Goal: Information Seeking & Learning: Learn about a topic

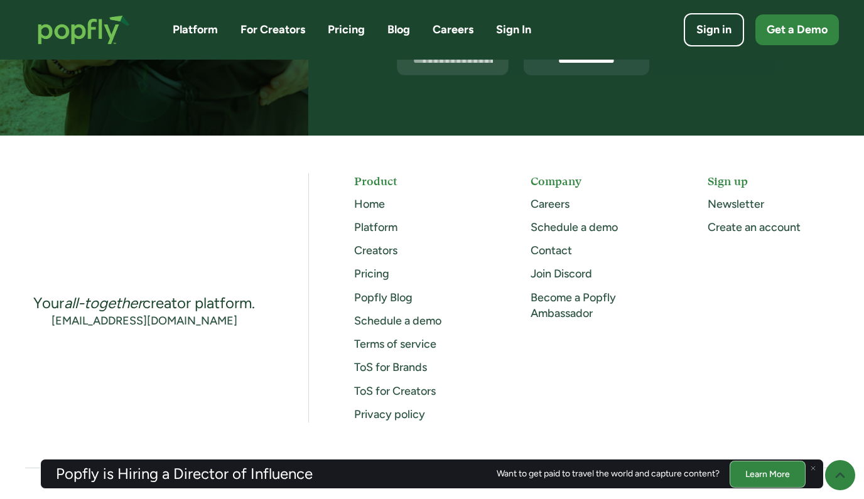
scroll to position [3367, 0]
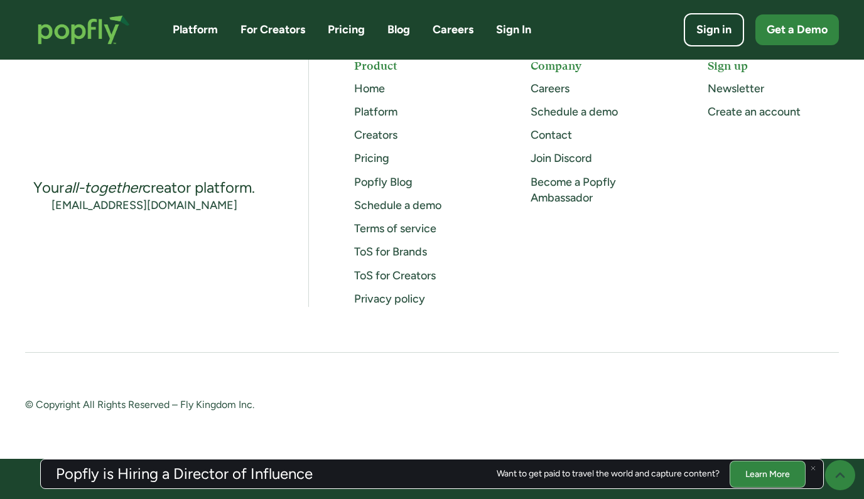
click at [213, 31] on link "Platform" at bounding box center [195, 30] width 45 height 16
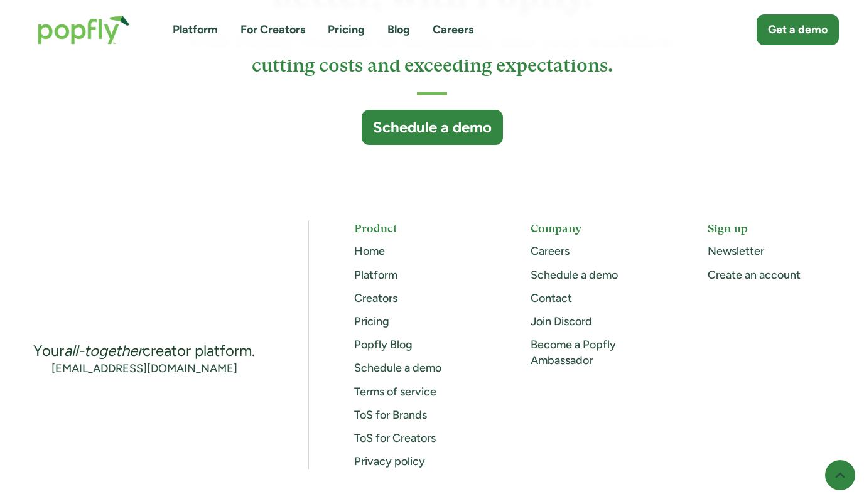
scroll to position [3495, 0]
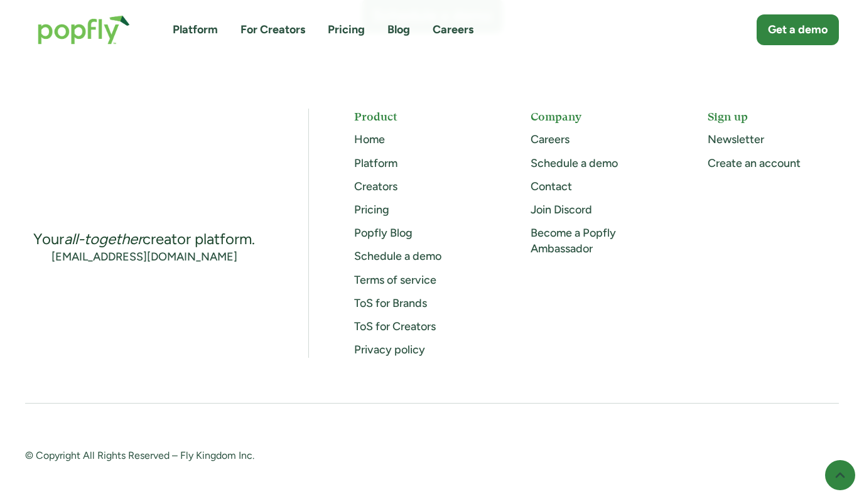
click at [559, 133] on link "Careers" at bounding box center [550, 140] width 39 height 14
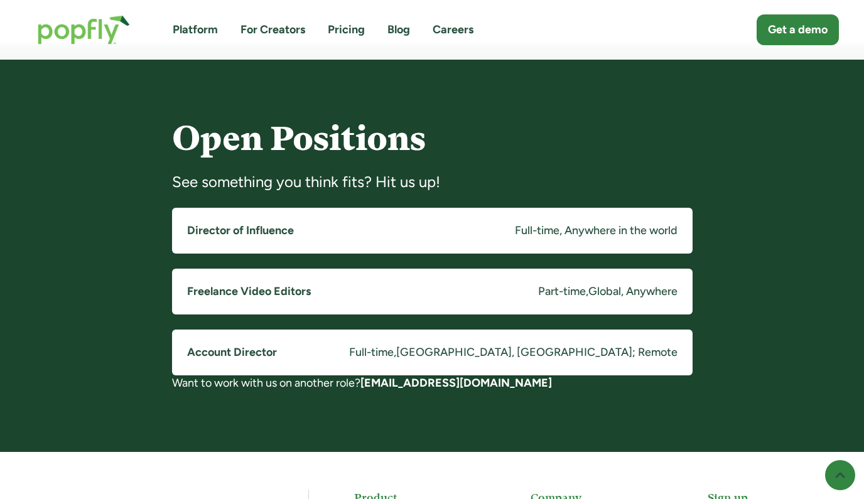
scroll to position [941, 0]
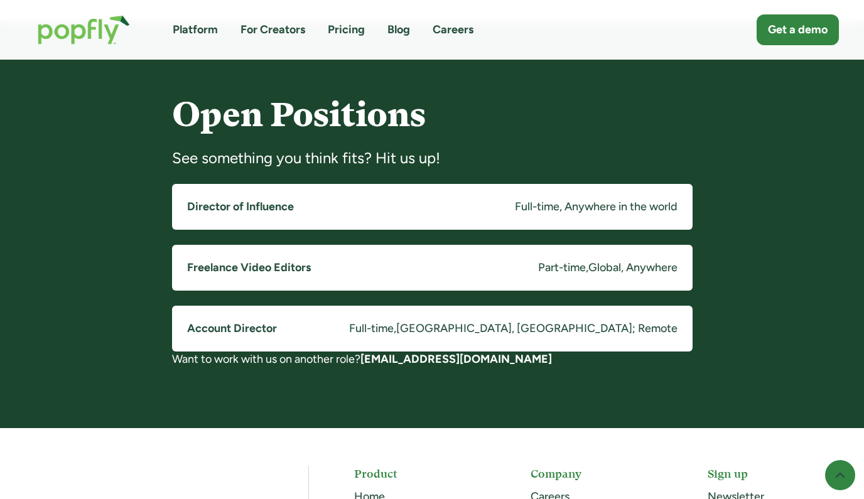
click at [371, 206] on link "Director of Influence Full-time, Anywhere in the world" at bounding box center [432, 207] width 521 height 46
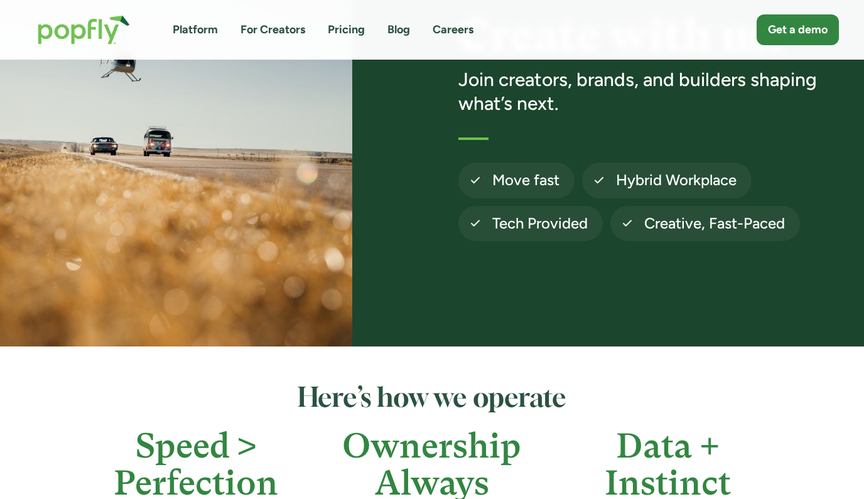
scroll to position [0, 0]
